Goal: Transaction & Acquisition: Obtain resource

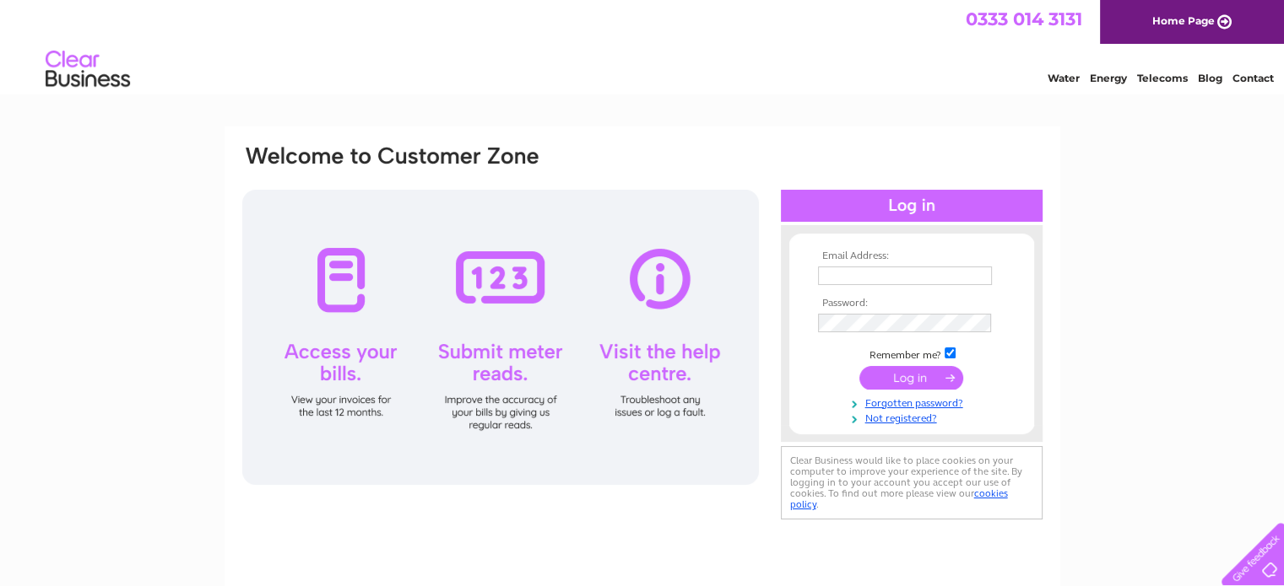
type input "info@thetownhouseperth.co.uk"
click at [901, 379] on input "submit" at bounding box center [911, 378] width 104 height 24
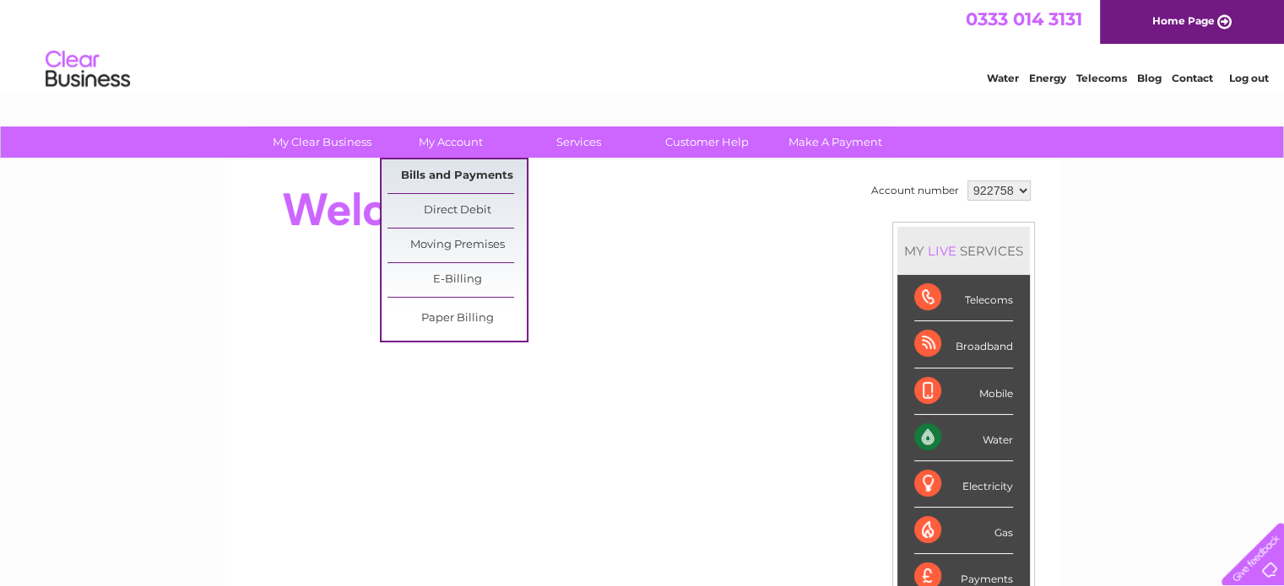
click at [442, 176] on link "Bills and Payments" at bounding box center [456, 176] width 139 height 34
click at [444, 176] on link "Bills and Payments" at bounding box center [456, 176] width 139 height 34
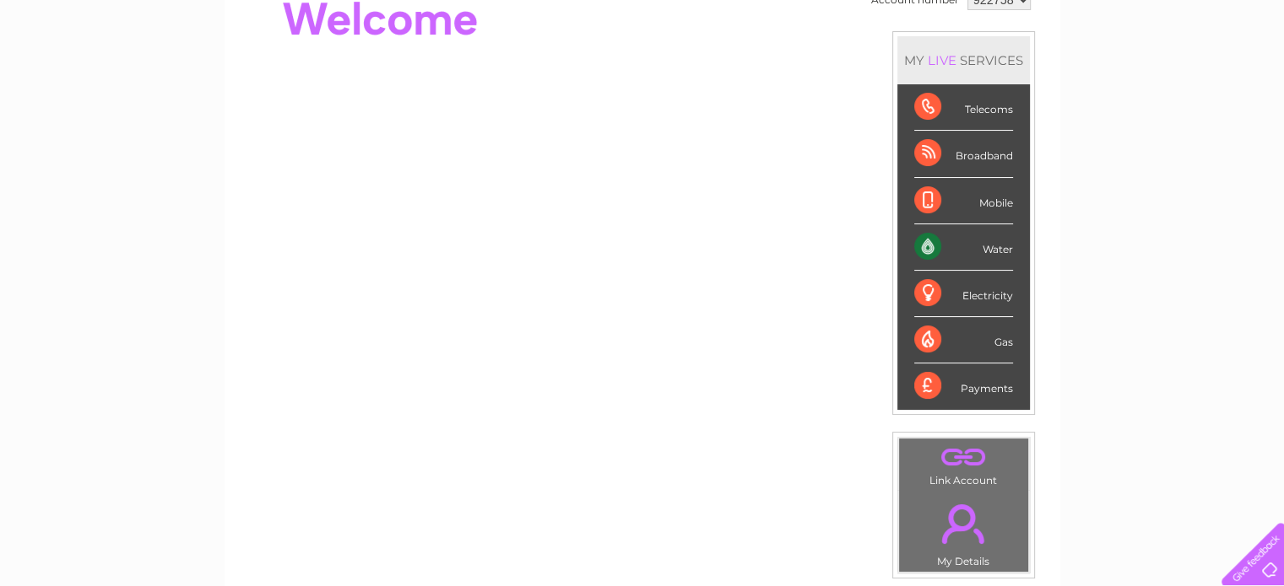
scroll to position [196, 0]
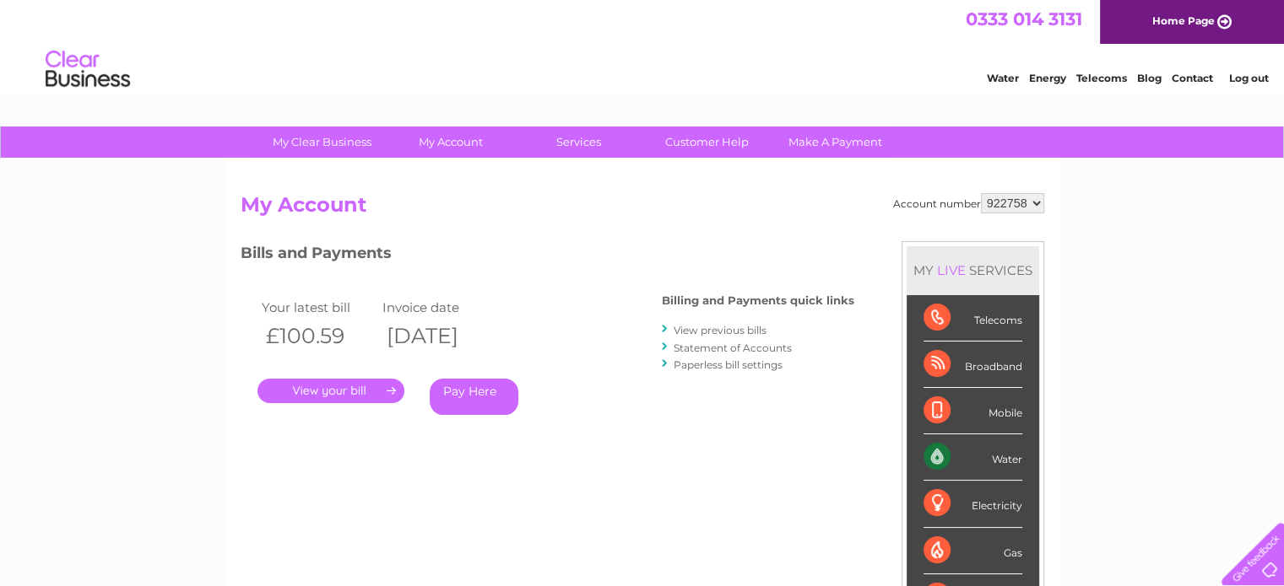
click at [344, 390] on link "." at bounding box center [330, 391] width 147 height 24
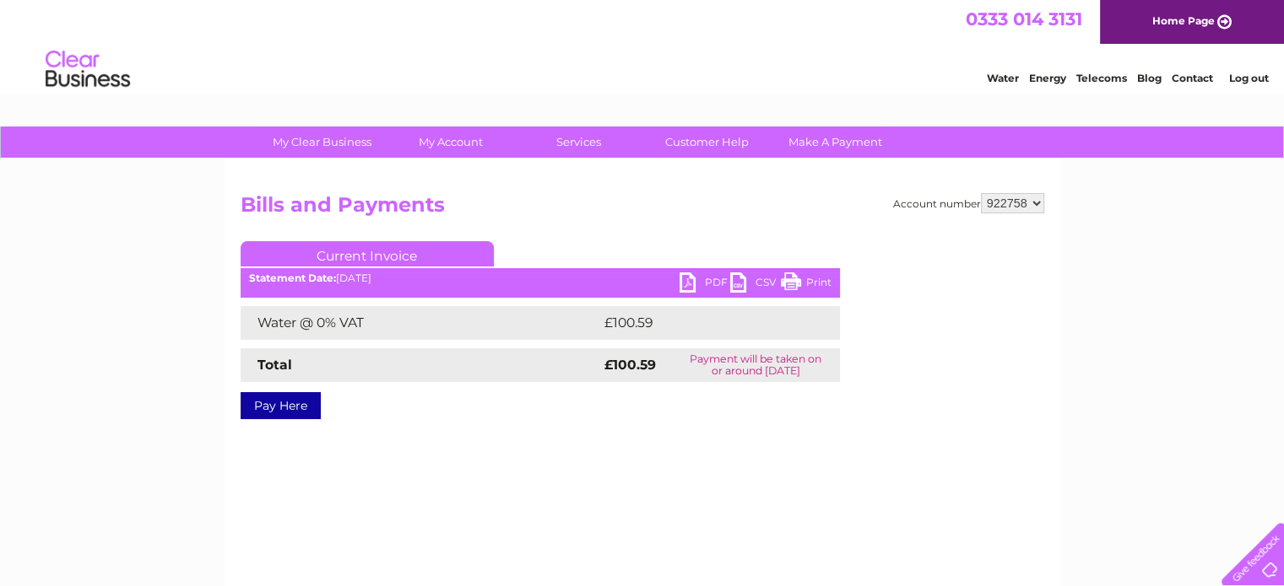
click at [687, 282] on link "PDF" at bounding box center [704, 285] width 51 height 24
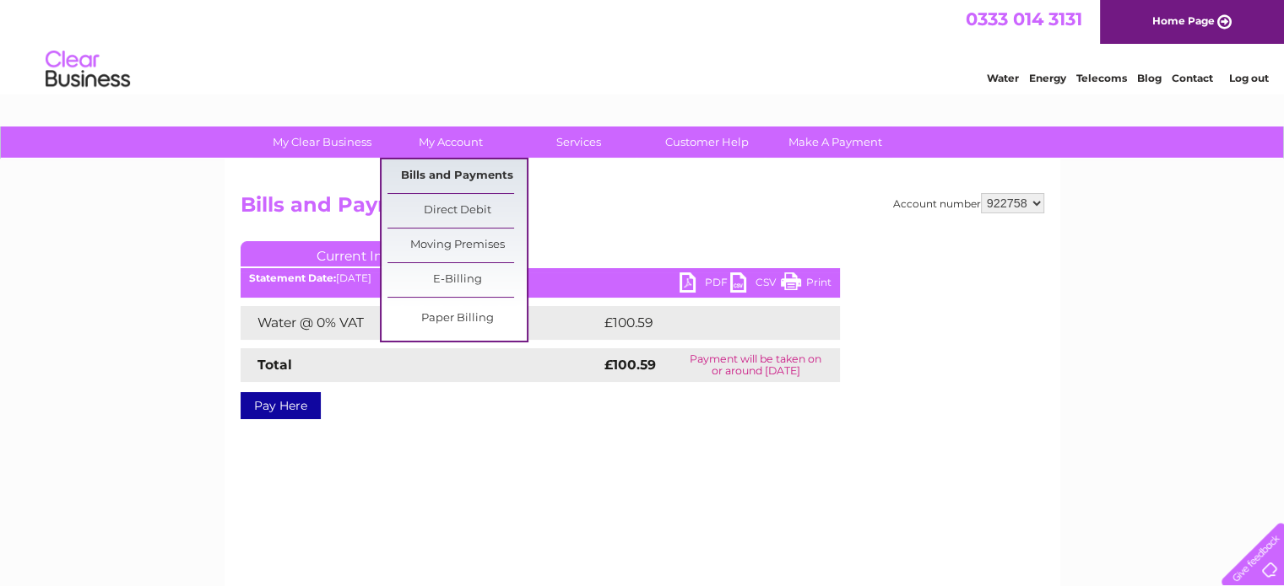
click at [454, 163] on link "Bills and Payments" at bounding box center [456, 176] width 139 height 34
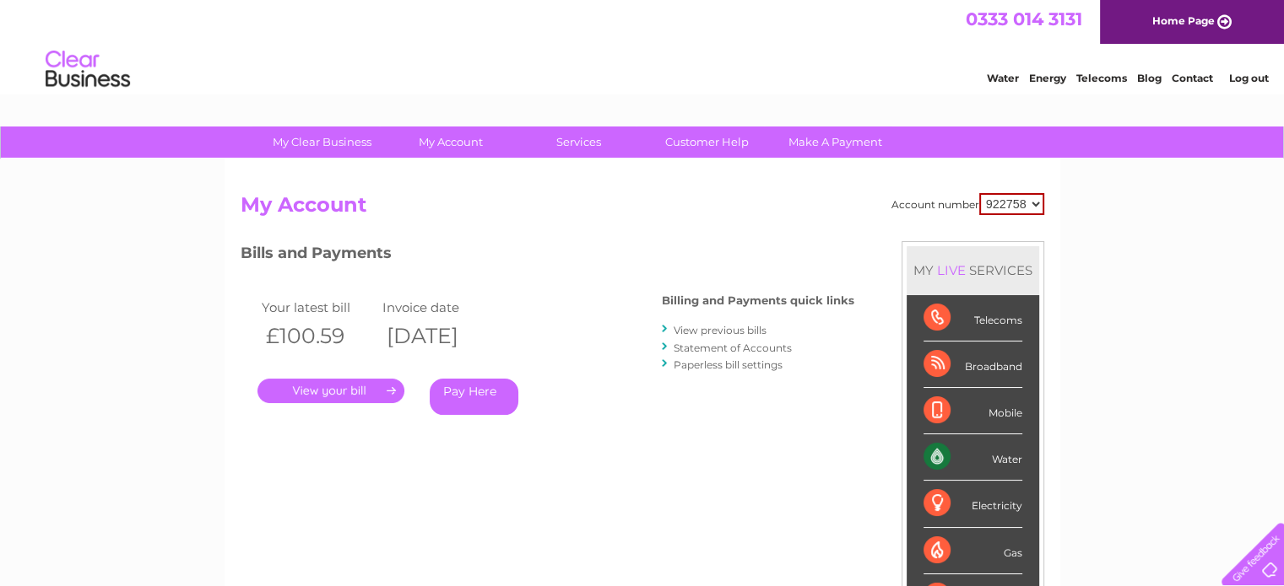
drag, startPoint x: 1290, startPoint y: 106, endPoint x: 1259, endPoint y: 98, distance: 32.3
click at [726, 332] on link "View previous bills" at bounding box center [719, 330] width 93 height 13
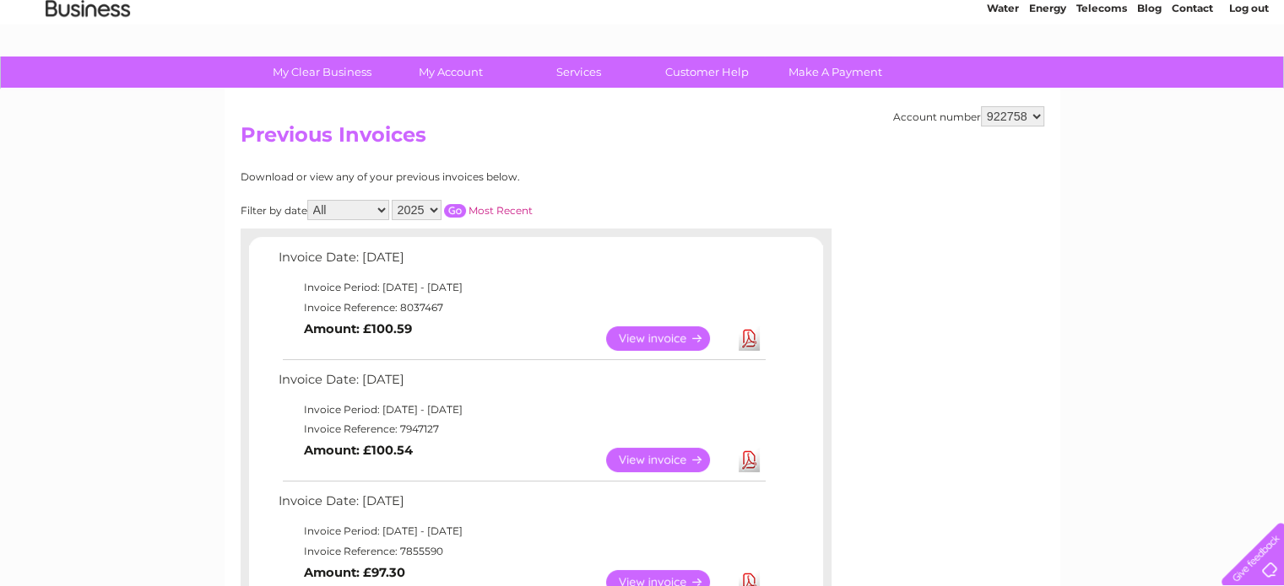
scroll to position [74, 0]
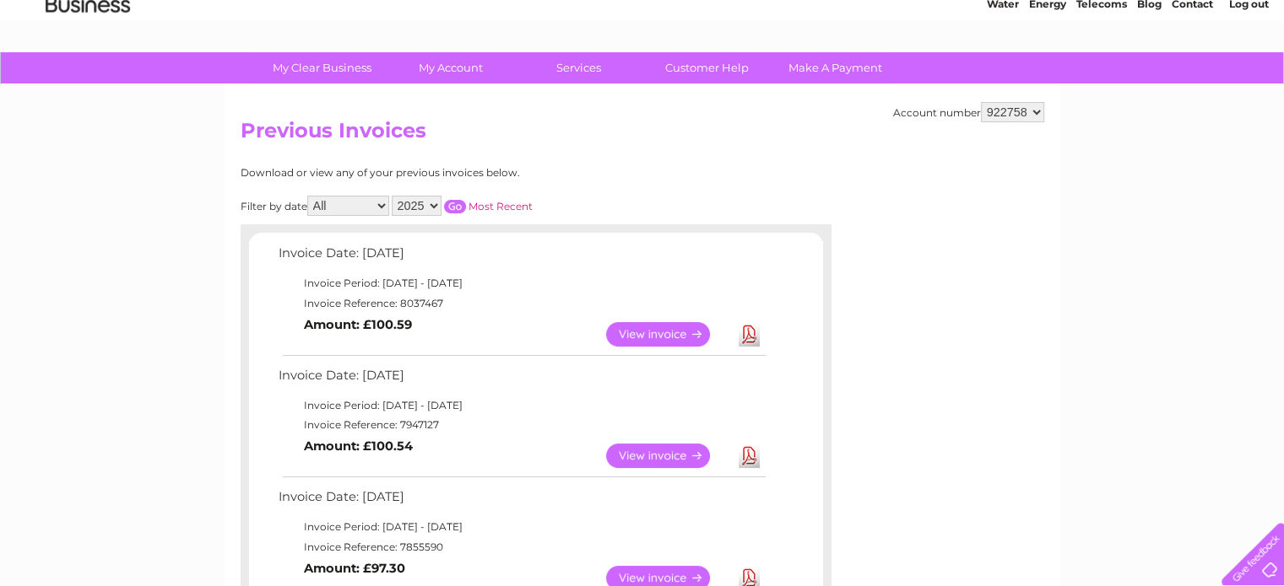
click at [433, 204] on select "2025 2024 2023 2022" at bounding box center [417, 206] width 50 height 20
click at [393, 196] on select "2025 2024 2023 2022" at bounding box center [417, 206] width 50 height 20
click at [459, 203] on input "button" at bounding box center [455, 207] width 22 height 14
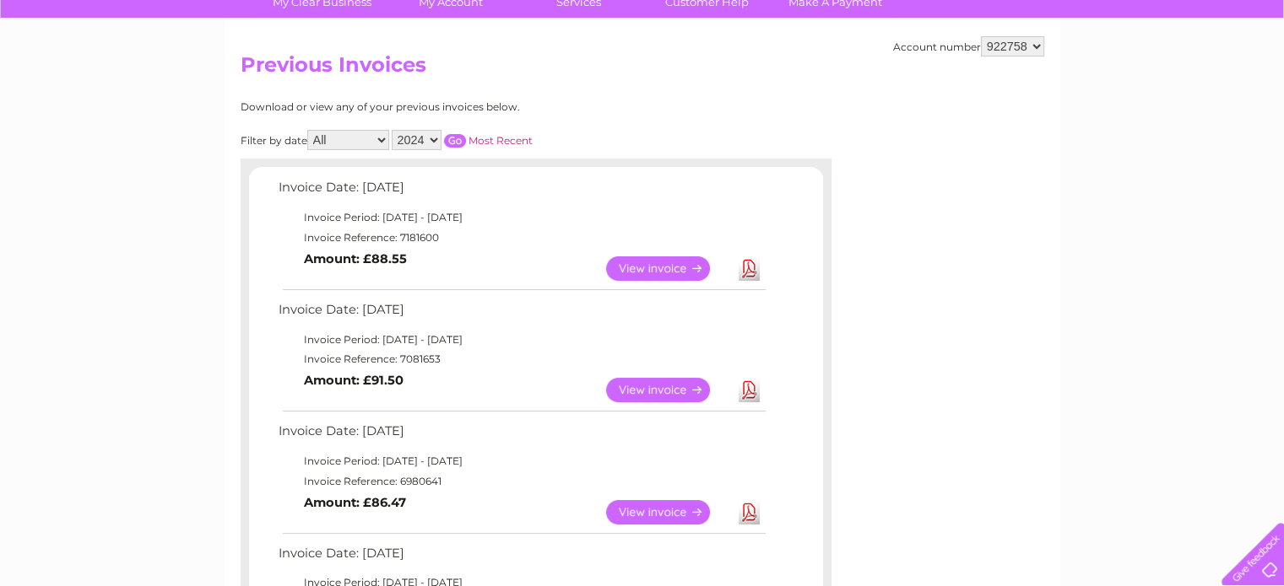
scroll to position [149, 0]
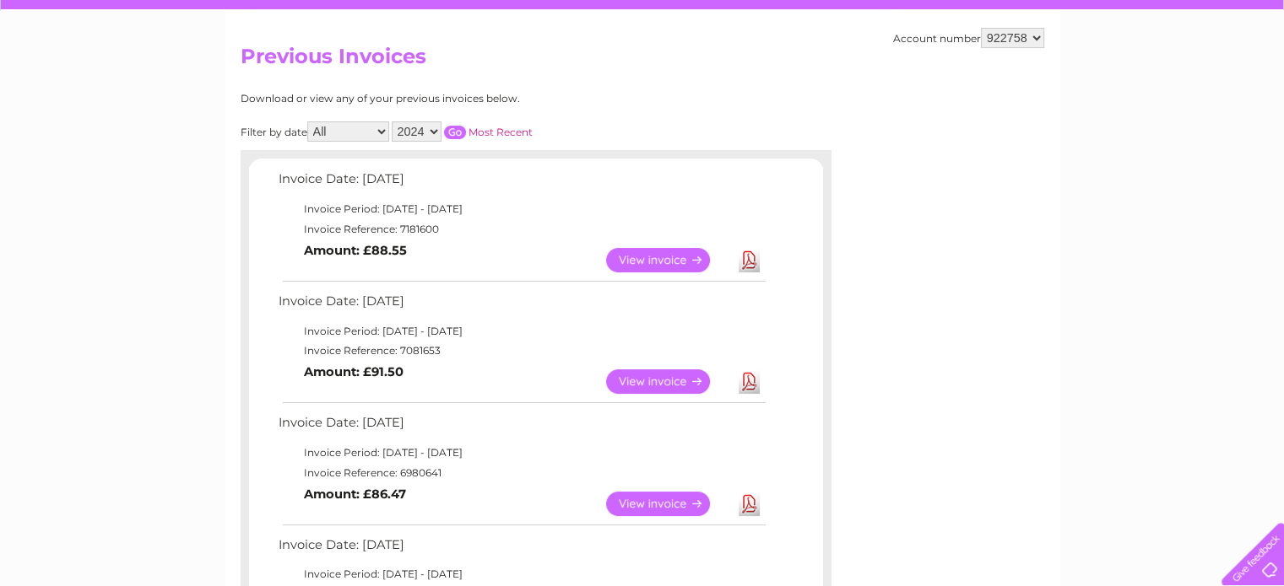
click at [435, 131] on select "2025 2024 2023 2022" at bounding box center [417, 132] width 50 height 20
click at [393, 122] on select "2025 2024 2023 2022" at bounding box center [417, 132] width 50 height 20
click at [458, 131] on input "button" at bounding box center [455, 133] width 22 height 14
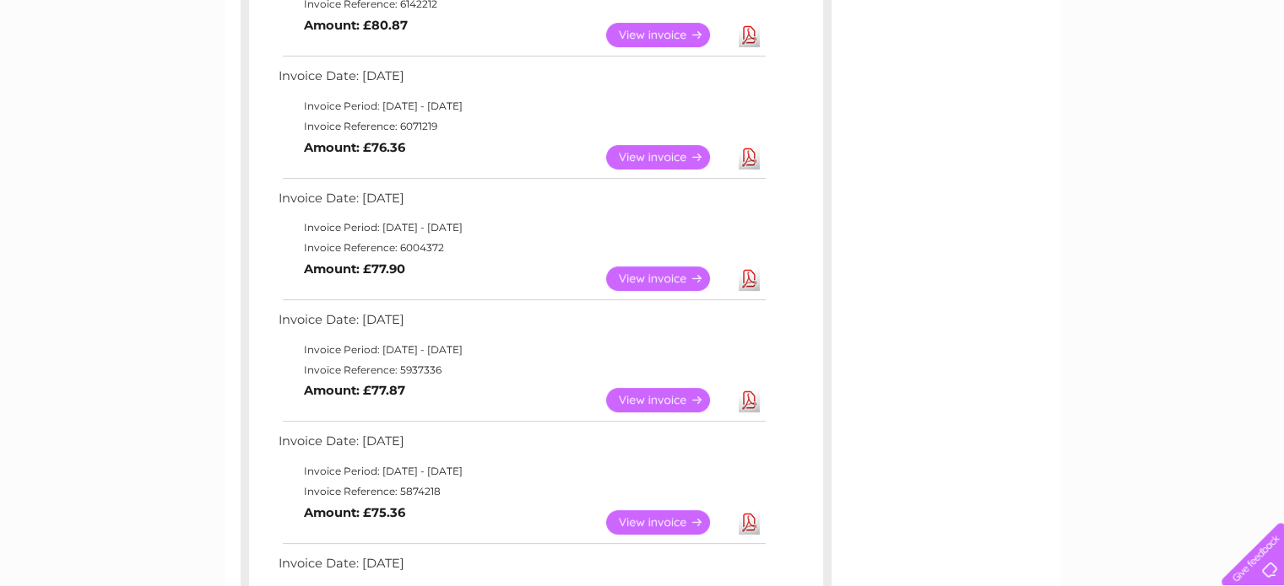
scroll to position [28, 0]
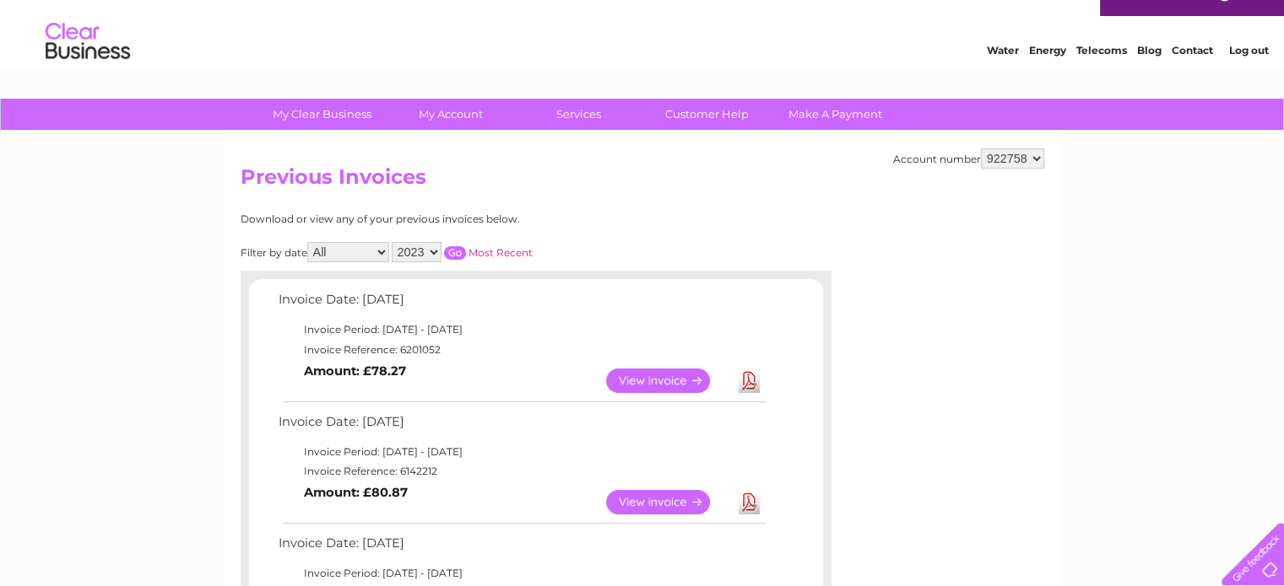
click at [438, 249] on select "2025 2024 2023 2022" at bounding box center [417, 252] width 50 height 20
select select "2022"
click at [393, 242] on select "2025 2024 2023 2022" at bounding box center [417, 252] width 50 height 20
click at [452, 246] on input "button" at bounding box center [455, 253] width 22 height 14
click at [452, 248] on input "button" at bounding box center [455, 253] width 22 height 14
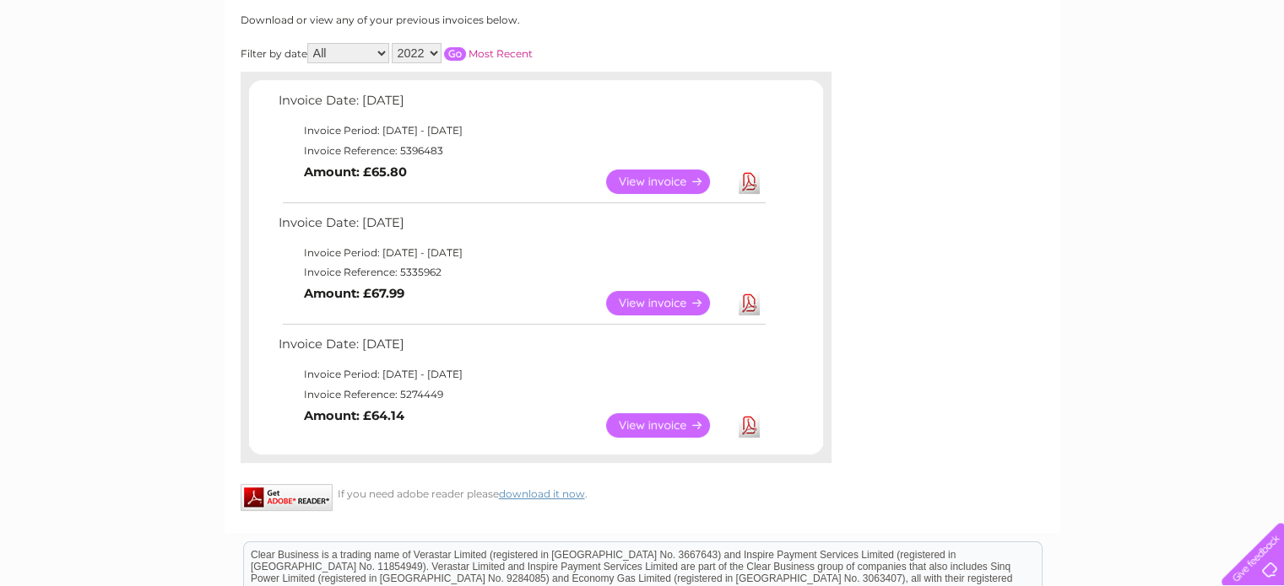
scroll to position [0, 0]
